Goal: Complete application form: Complete application form

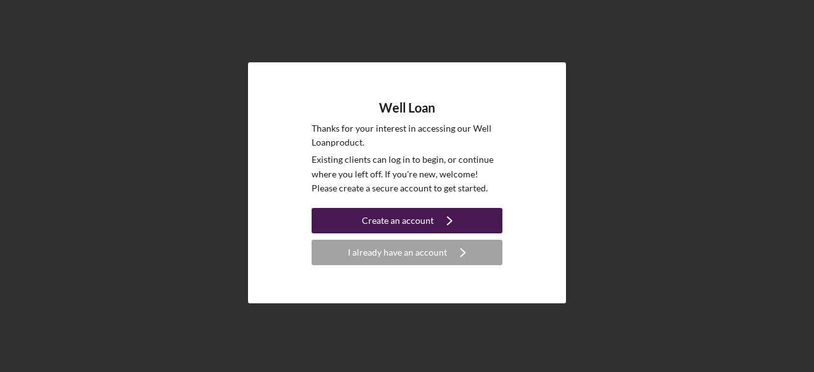
click at [403, 209] on div "Create an account" at bounding box center [398, 220] width 72 height 25
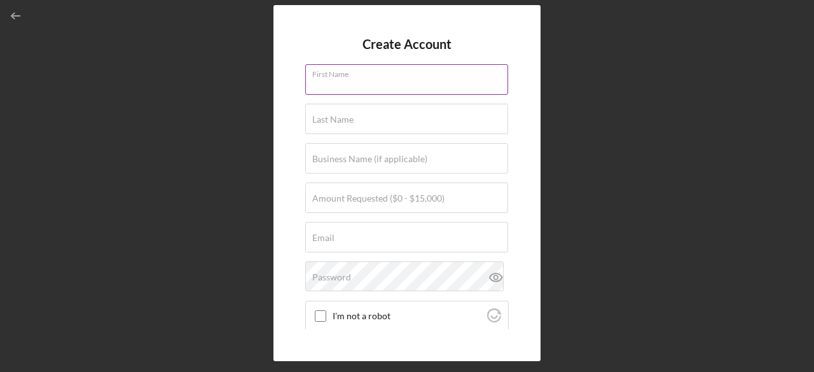
click at [376, 82] on input "First Name" at bounding box center [406, 79] width 203 height 31
type input "[PERSON_NAME]"
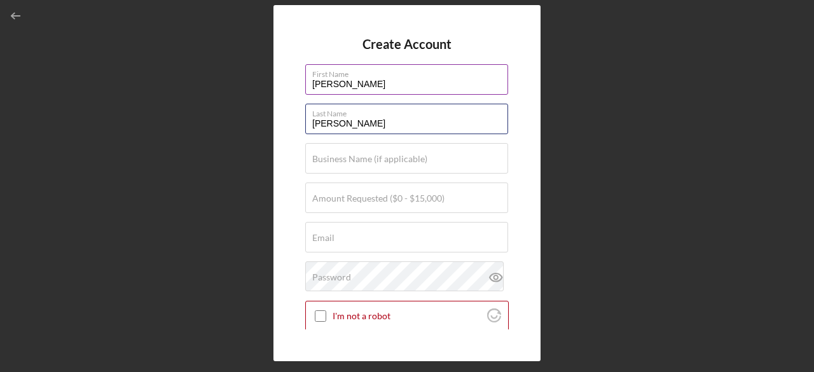
type input "[PERSON_NAME]"
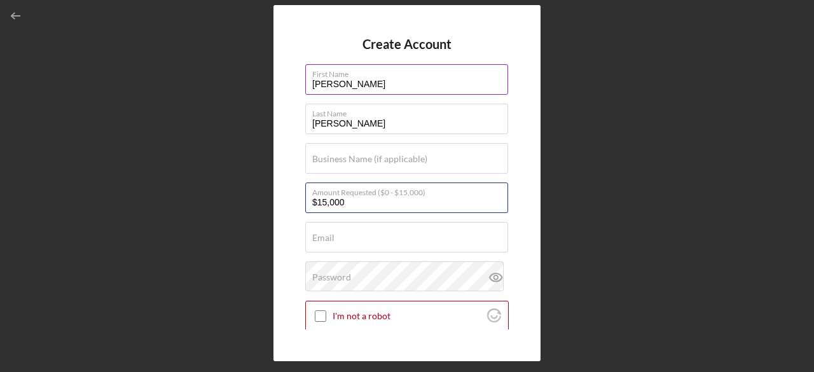
type input "$15,000"
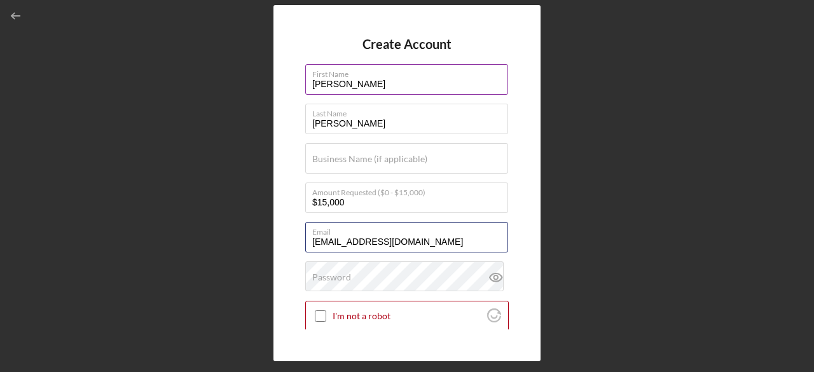
type input "[EMAIL_ADDRESS][DOMAIN_NAME]"
click at [360, 277] on div "Password" at bounding box center [407, 278] width 204 height 32
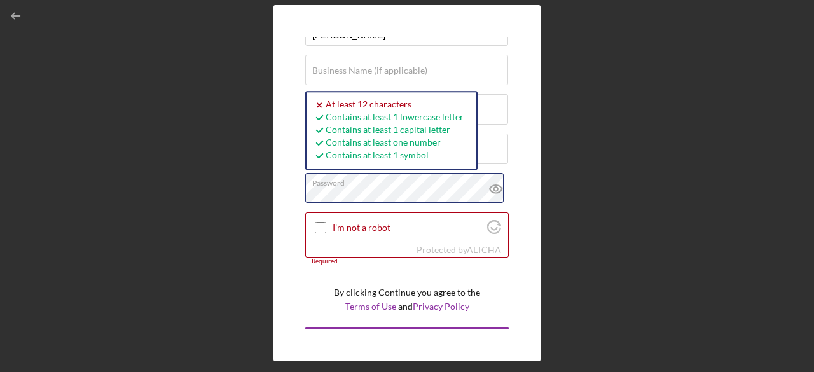
scroll to position [111, 0]
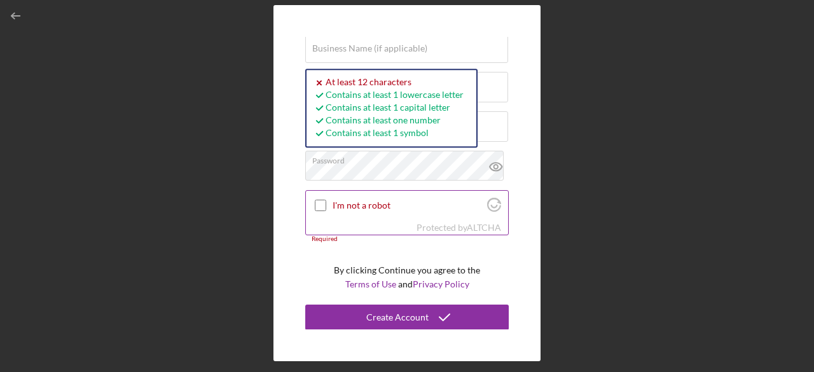
click at [305, 195] on div "I'm not a robot Protected by [PERSON_NAME]" at bounding box center [407, 213] width 204 height 46
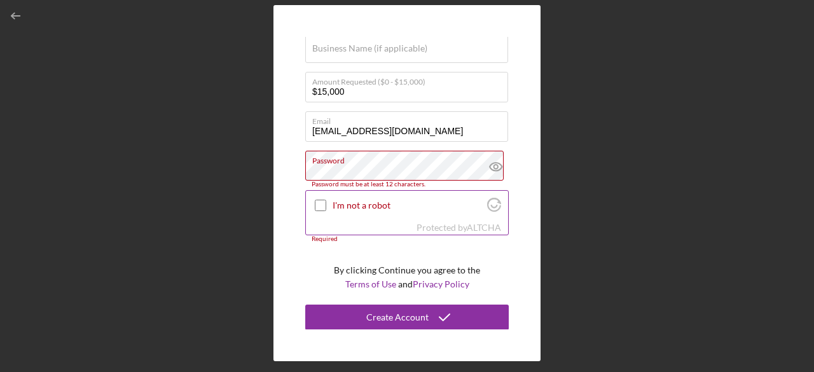
click at [321, 208] on input "I'm not a robot" at bounding box center [320, 205] width 11 height 11
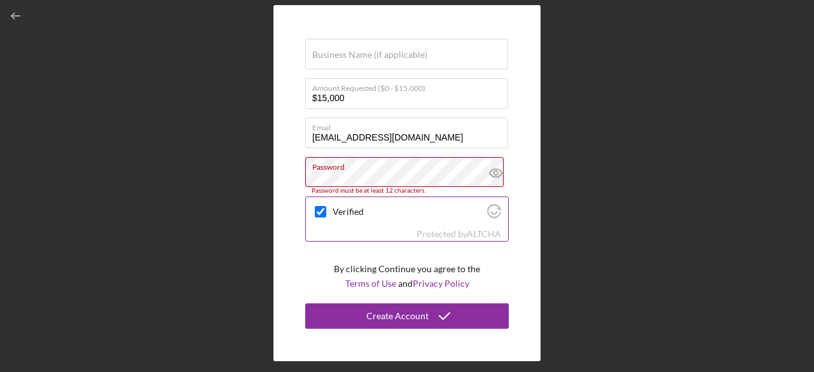
scroll to position [103, 0]
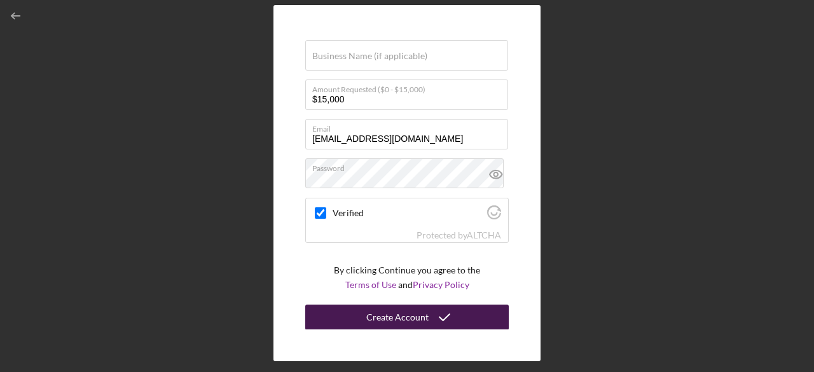
click at [411, 324] on div "Create Account" at bounding box center [398, 317] width 62 height 25
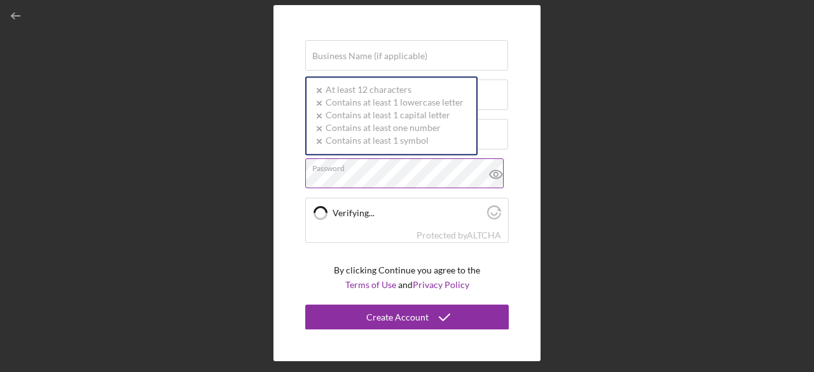
checkbox input "true"
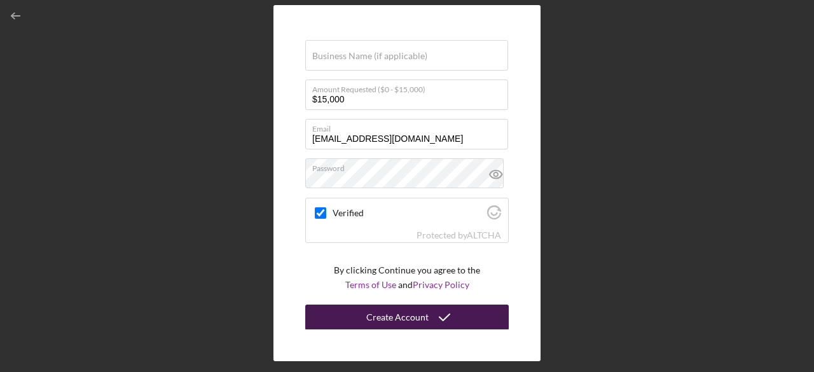
click at [399, 314] on div "Create Account" at bounding box center [398, 317] width 62 height 25
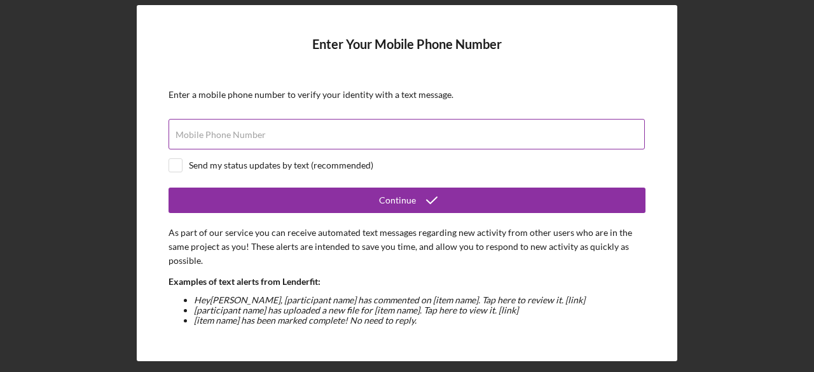
click at [248, 136] on label "Mobile Phone Number" at bounding box center [221, 135] width 90 height 10
click at [248, 136] on input "Mobile Phone Number" at bounding box center [407, 134] width 477 height 31
type input "[PHONE_NUMBER]"
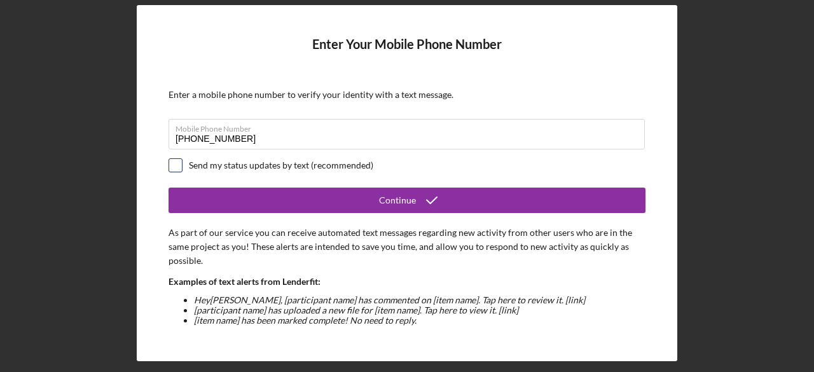
click at [178, 160] on input "checkbox" at bounding box center [175, 165] width 13 height 13
checkbox input "true"
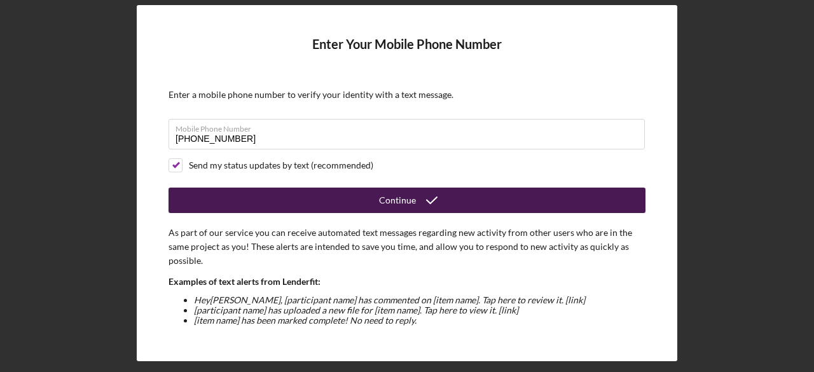
click at [361, 204] on button "Continue" at bounding box center [407, 200] width 477 height 25
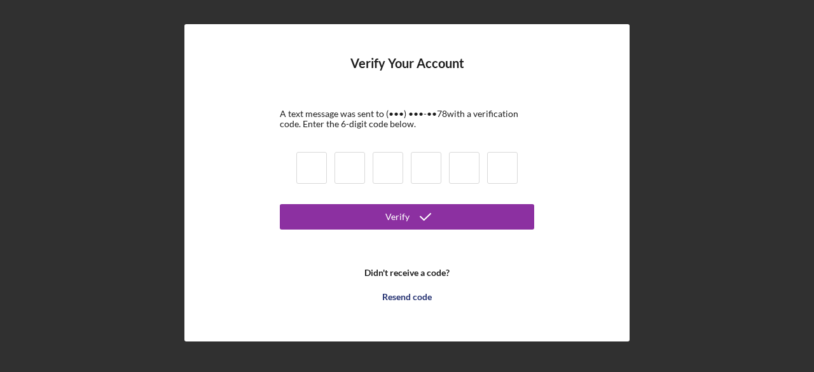
click at [321, 172] on input at bounding box center [312, 168] width 31 height 32
type input "6"
type input "4"
type input "3"
type input "2"
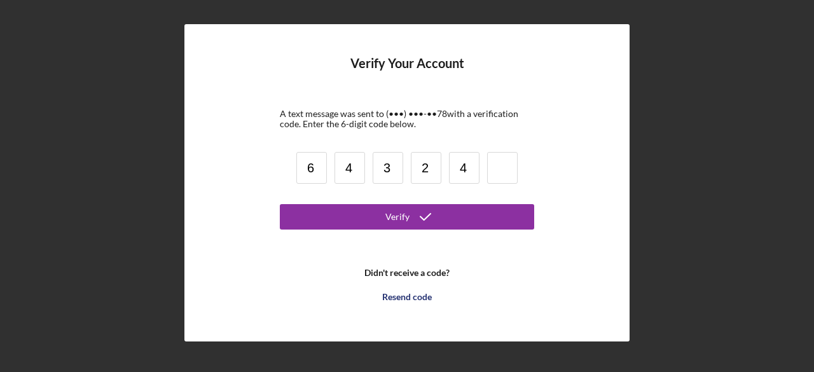
type input "4"
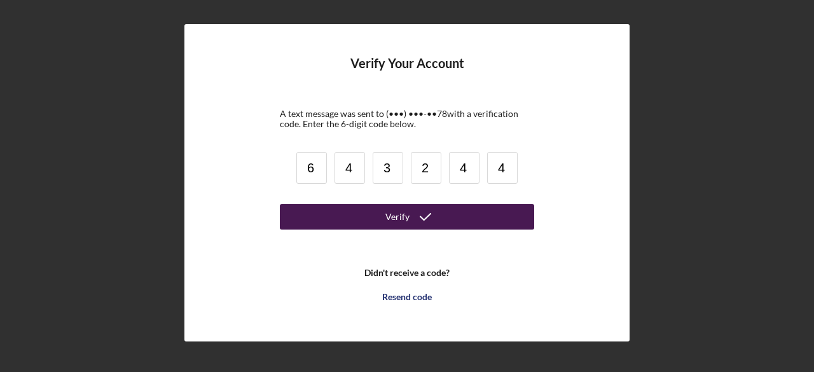
type input "4"
click at [339, 216] on button "Verify" at bounding box center [407, 216] width 255 height 25
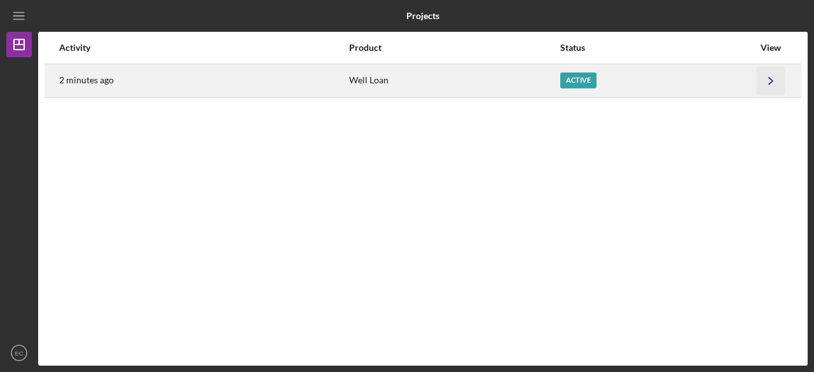
click at [771, 88] on icon "Icon/Navigate" at bounding box center [771, 80] width 29 height 29
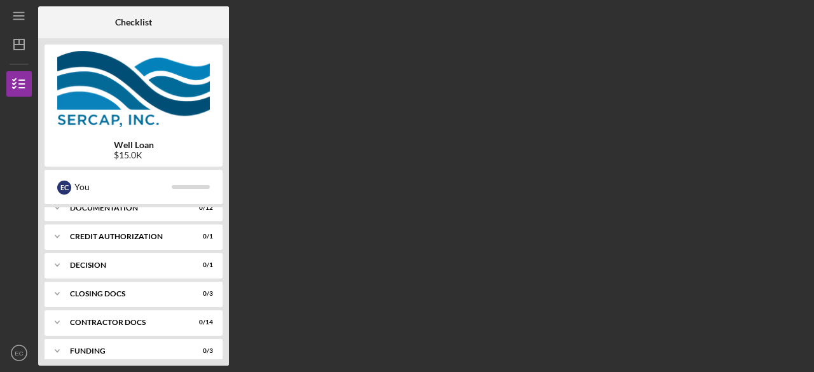
scroll to position [258, 0]
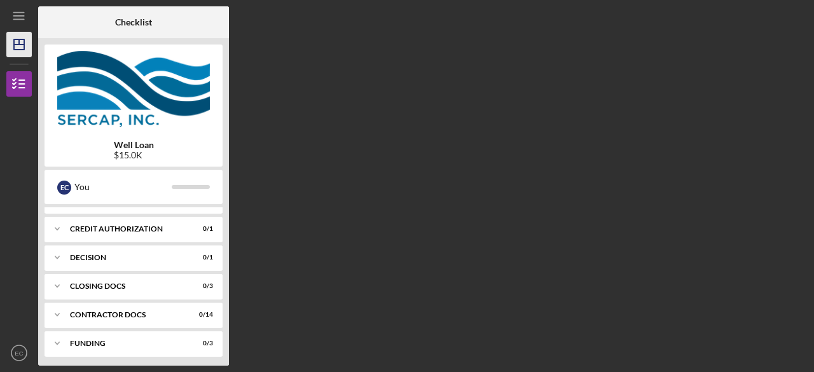
click at [15, 56] on icon "Icon/Dashboard" at bounding box center [19, 45] width 32 height 32
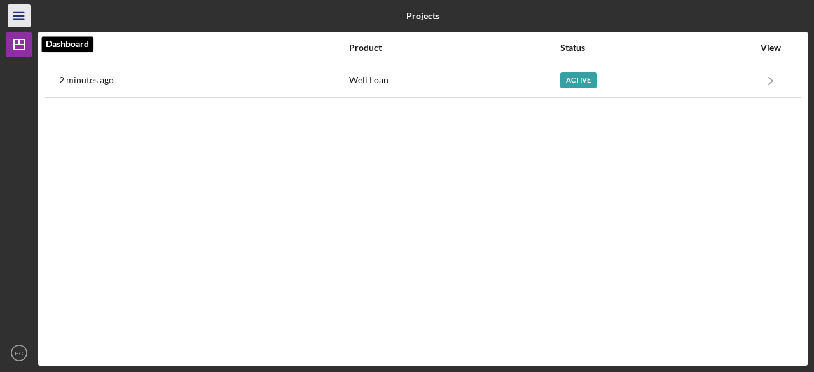
click at [20, 21] on icon "Icon/Menu" at bounding box center [19, 16] width 29 height 29
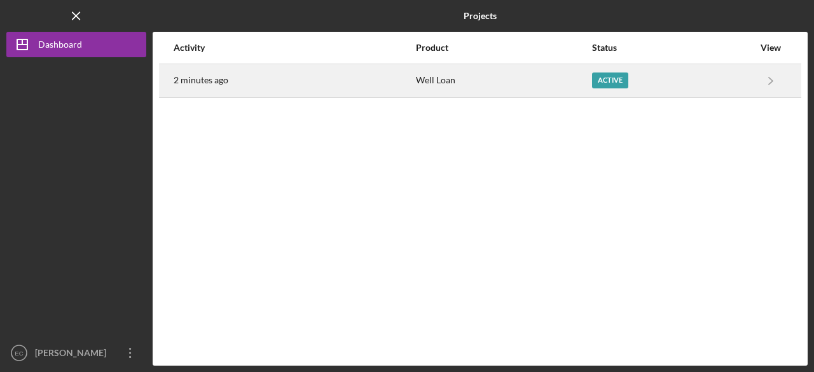
click at [746, 70] on div "Active" at bounding box center [673, 81] width 162 height 32
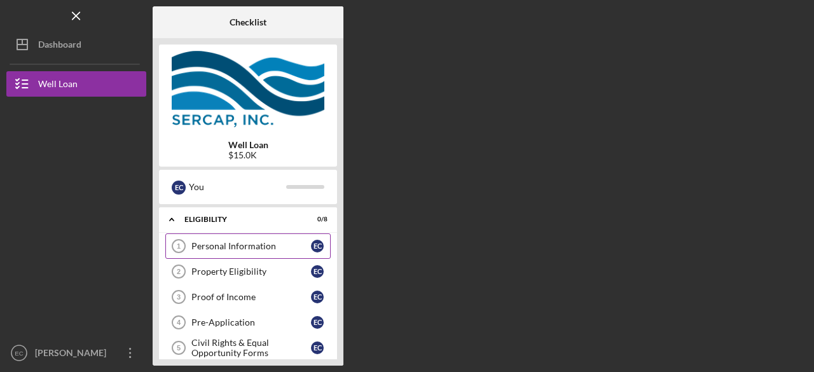
click at [256, 249] on div "Personal Information" at bounding box center [252, 246] width 120 height 10
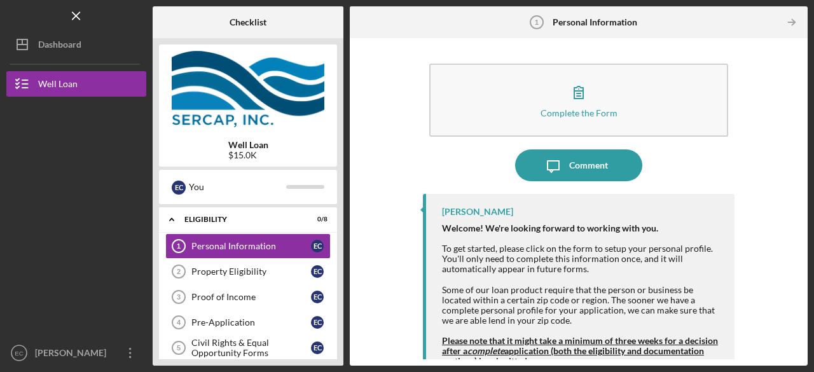
click at [473, 205] on div "[PERSON_NAME] Welcome! We're looking forward to working with you. To get starte…" at bounding box center [579, 328] width 312 height 269
click at [183, 185] on div "E C" at bounding box center [179, 188] width 14 height 14
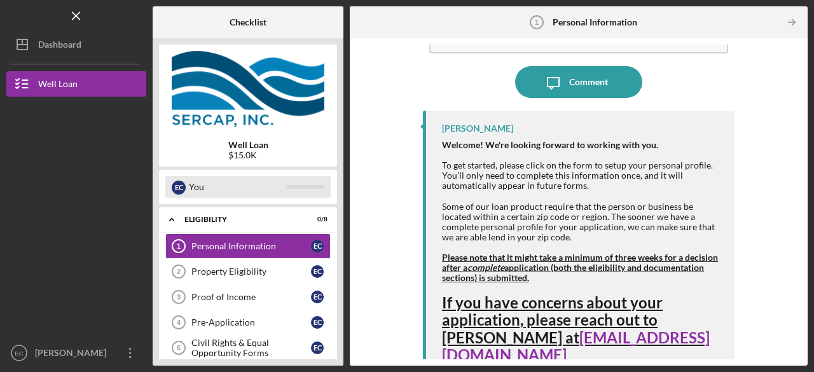
scroll to position [85, 0]
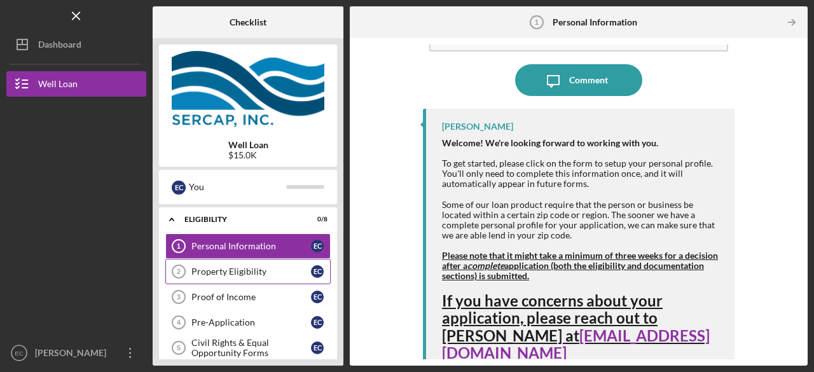
click at [242, 272] on div "Property Eligibility" at bounding box center [252, 272] width 120 height 10
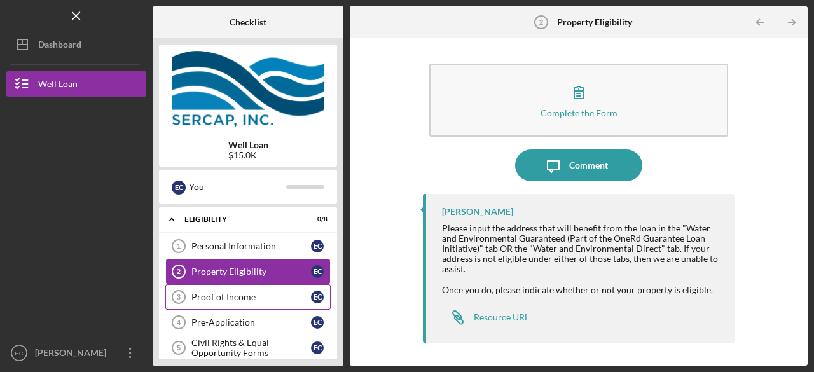
click at [237, 304] on link "Proof of Income 3 Proof of Income E C" at bounding box center [247, 296] width 165 height 25
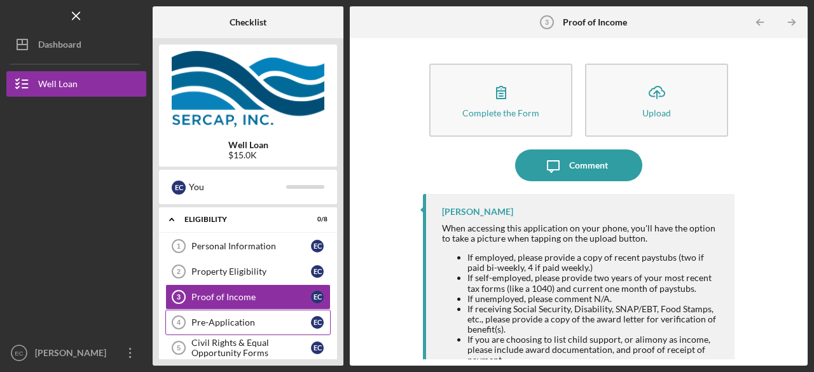
click at [249, 322] on div "Pre-Application" at bounding box center [252, 323] width 120 height 10
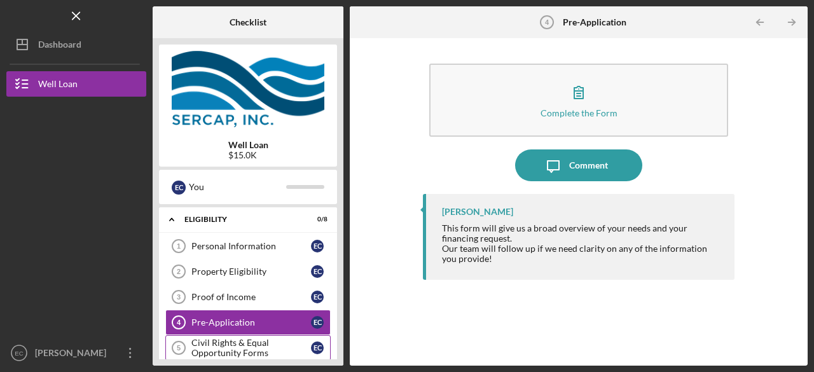
click at [263, 351] on div "Civil Rights & Equal Opportunity Forms" at bounding box center [252, 348] width 120 height 20
